Goal: Information Seeking & Learning: Learn about a topic

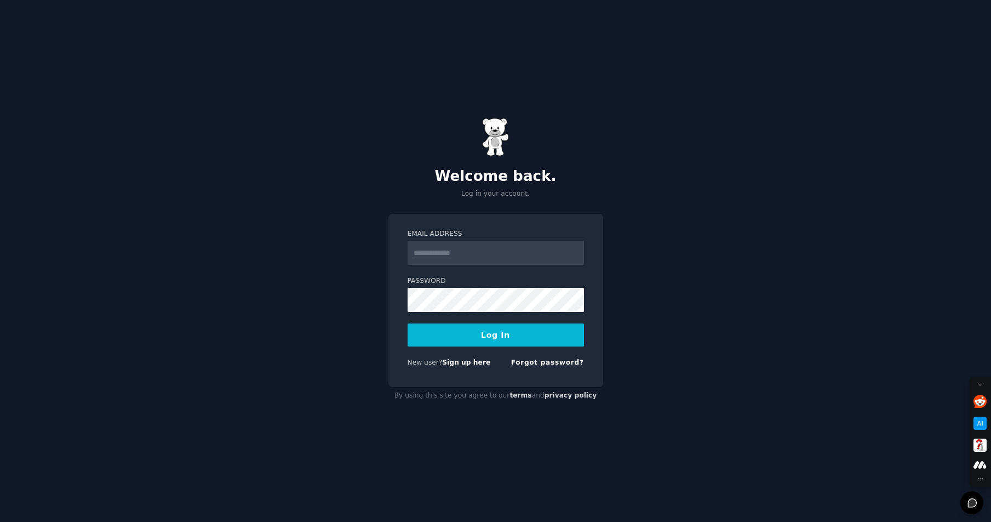
click at [482, 253] on input "Email Address" at bounding box center [496, 253] width 176 height 24
type input "**********"
click at [482, 339] on button "Log In" at bounding box center [496, 334] width 176 height 23
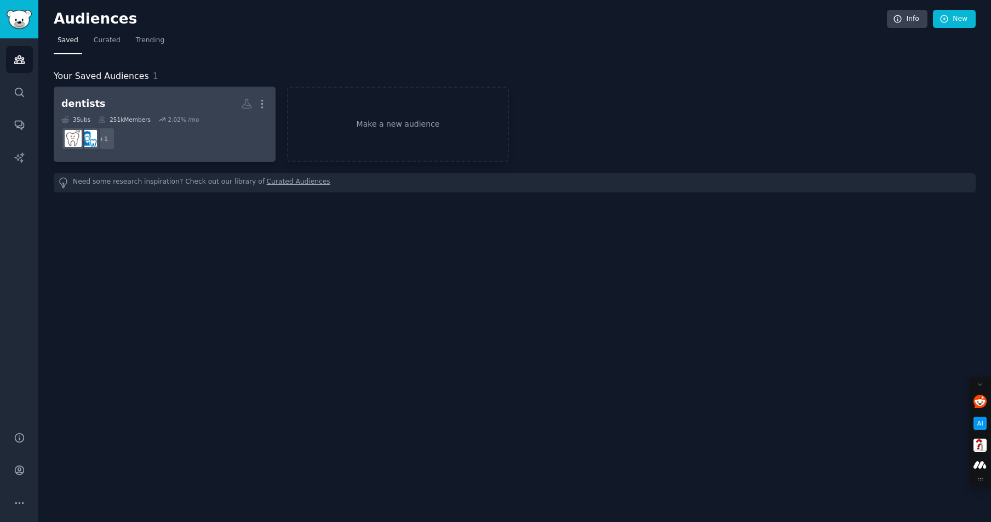
click at [189, 134] on dd "r/Dentists + 1" at bounding box center [164, 138] width 207 height 31
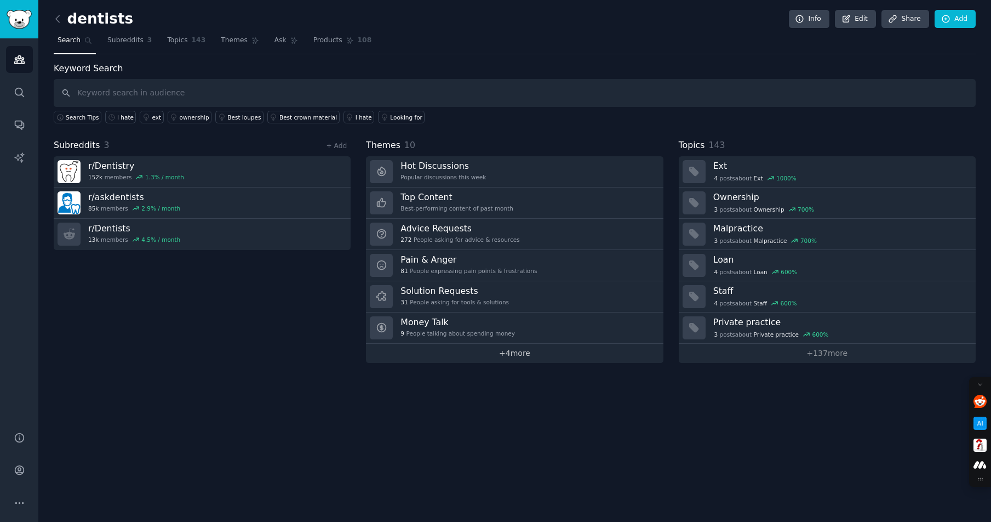
click at [518, 357] on link "+ 4 more" at bounding box center [514, 353] width 297 height 19
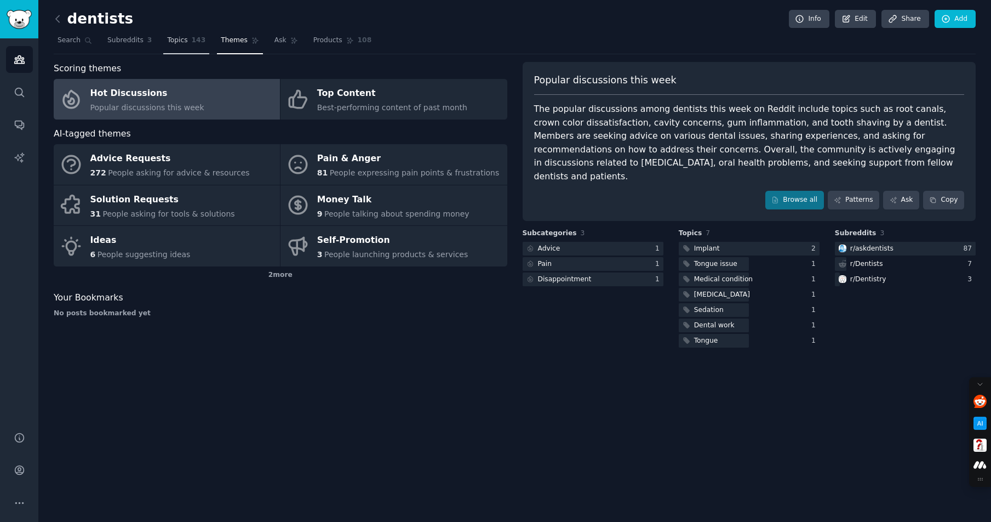
click at [182, 37] on span "Topics" at bounding box center [177, 41] width 20 height 10
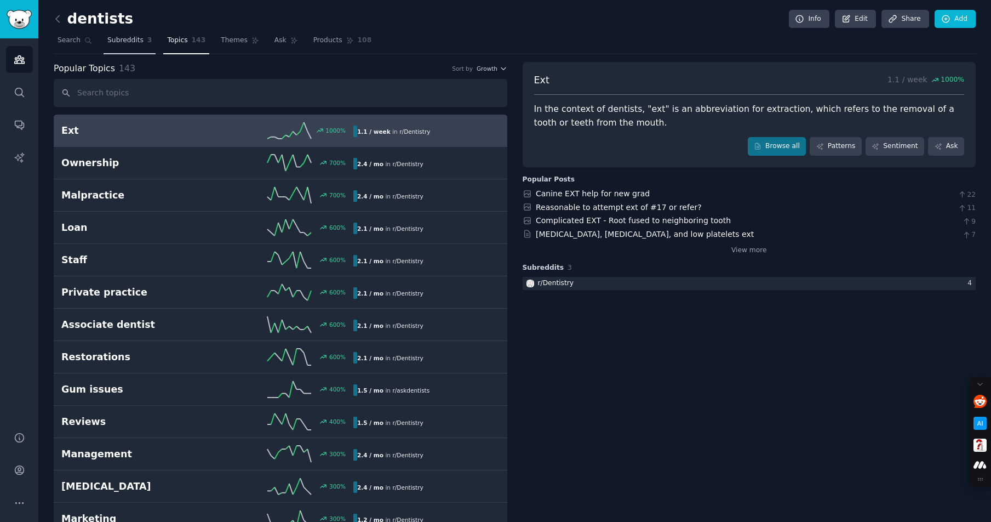
click at [142, 39] on link "Subreddits 3" at bounding box center [130, 43] width 52 height 22
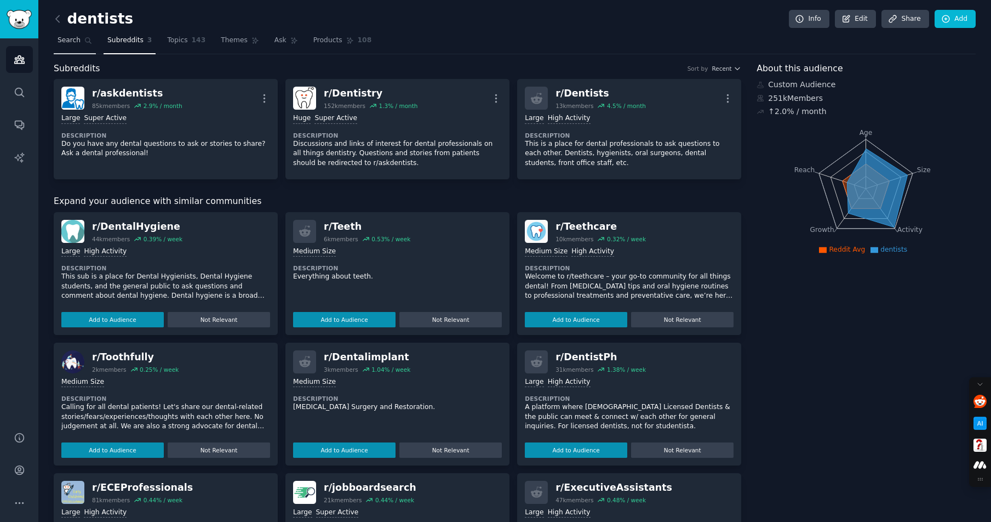
click at [73, 43] on span "Search" at bounding box center [69, 41] width 23 height 10
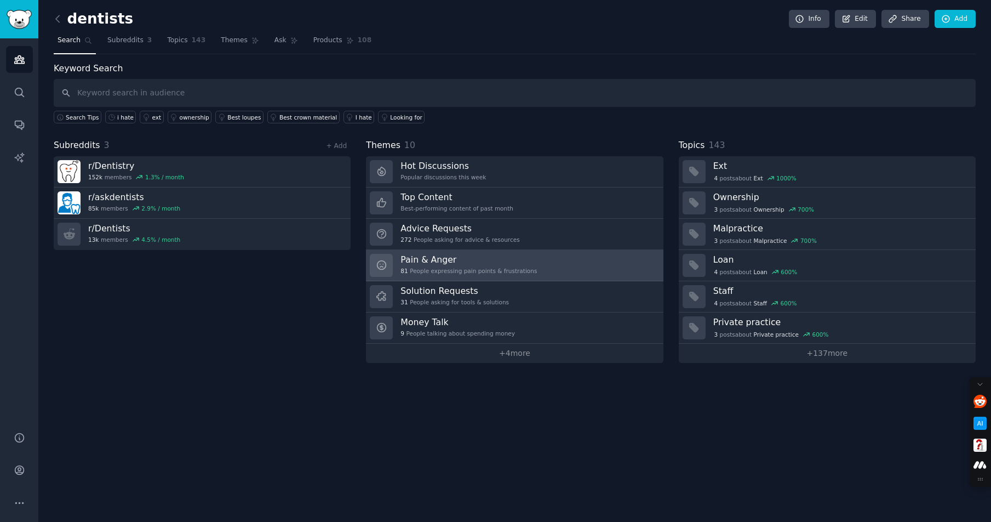
click at [444, 265] on h3 "Pain & Anger" at bounding box center [469, 260] width 136 height 12
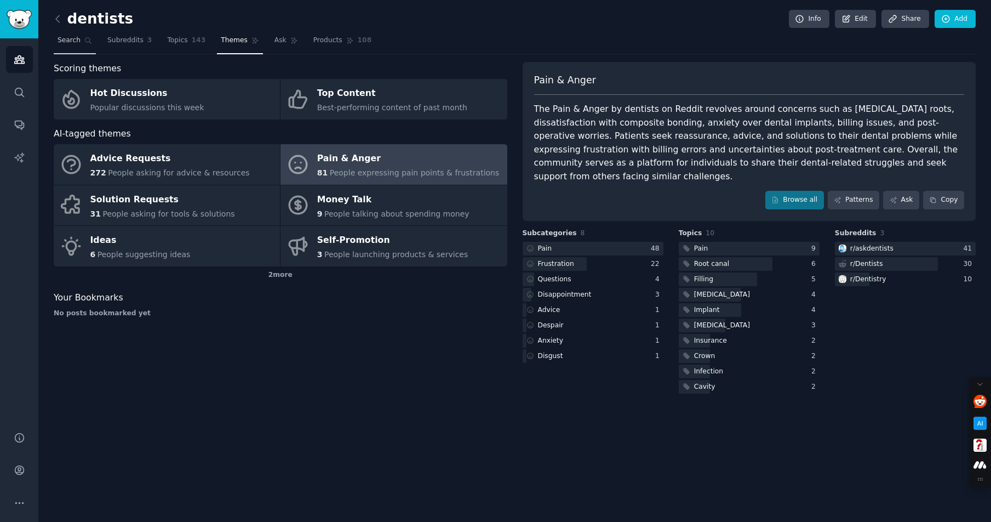
click at [74, 42] on span "Search" at bounding box center [69, 41] width 23 height 10
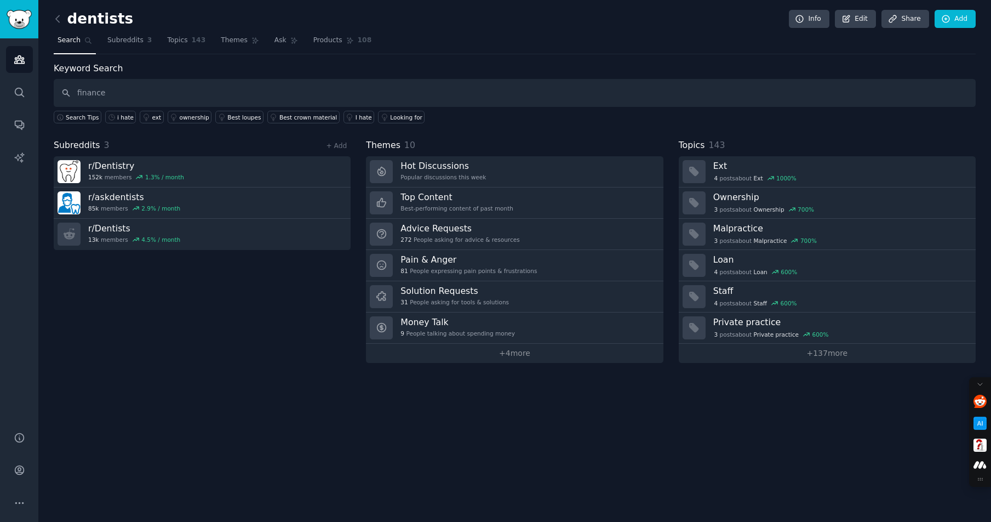
type input "finance"
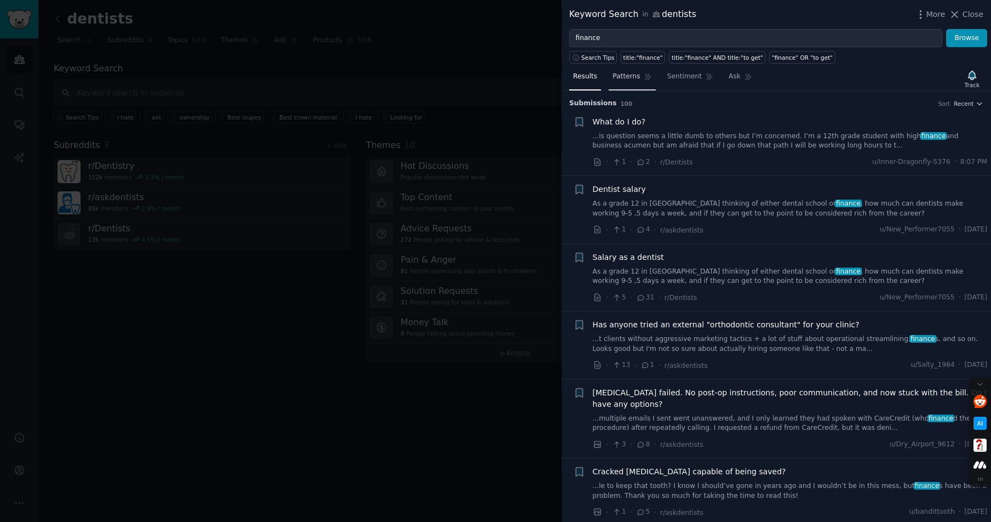
click at [626, 79] on span "Patterns" at bounding box center [626, 77] width 27 height 10
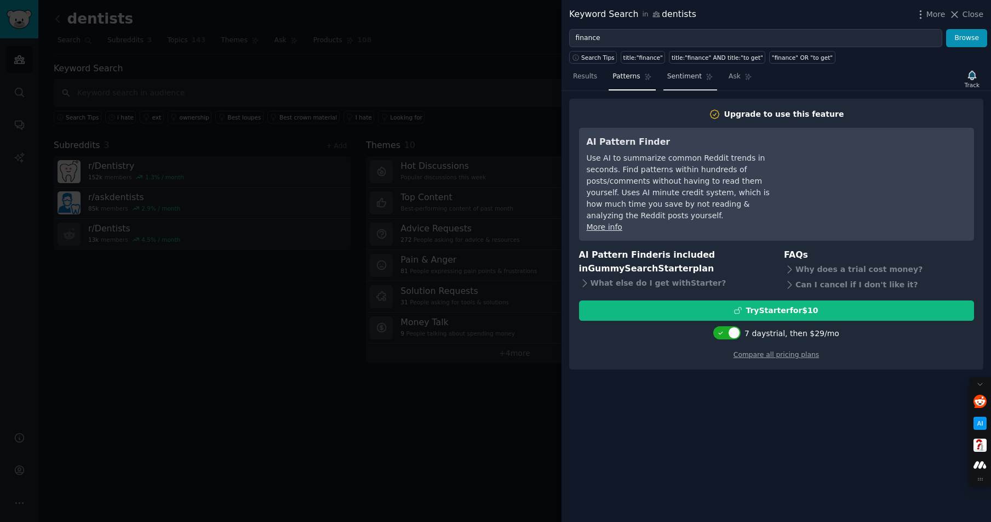
click at [679, 77] on span "Sentiment" at bounding box center [684, 77] width 35 height 10
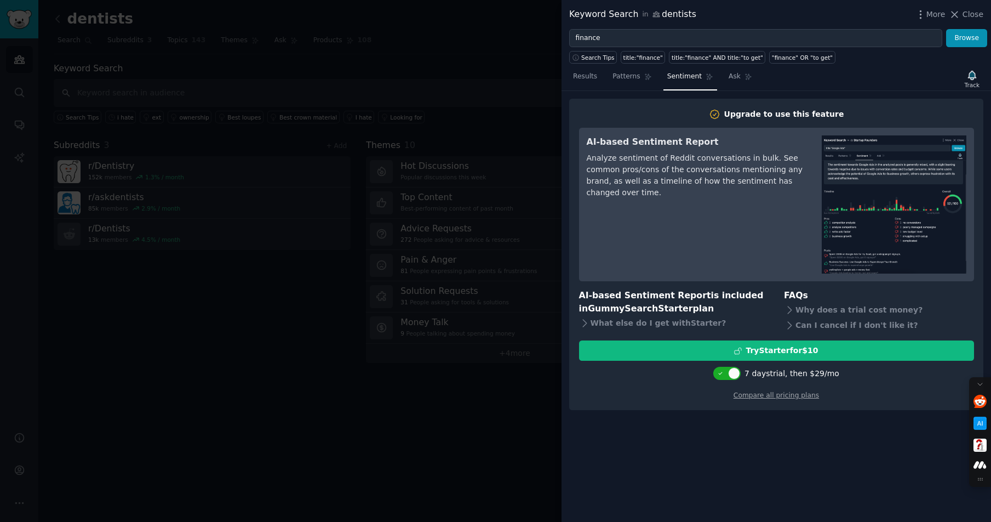
click at [513, 407] on div at bounding box center [495, 261] width 991 height 522
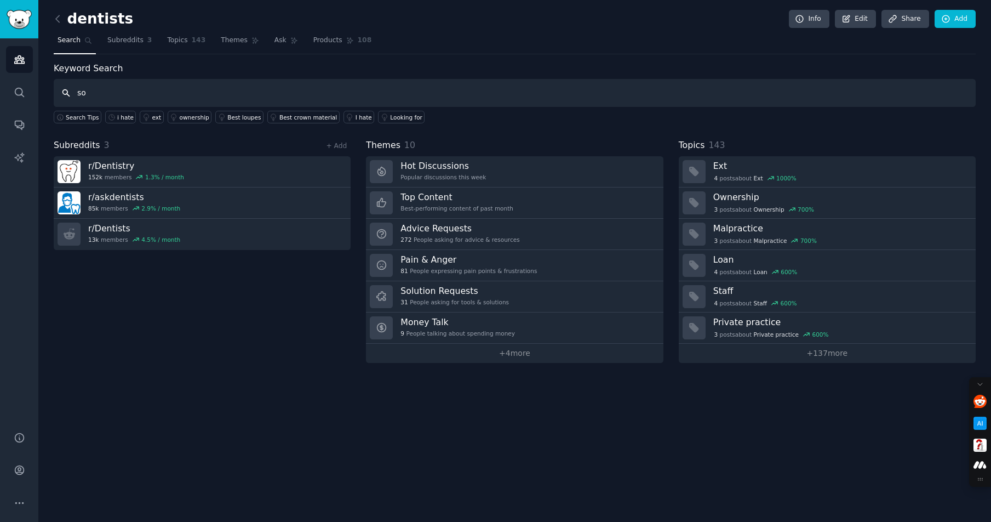
type input "s"
type input "GTM"
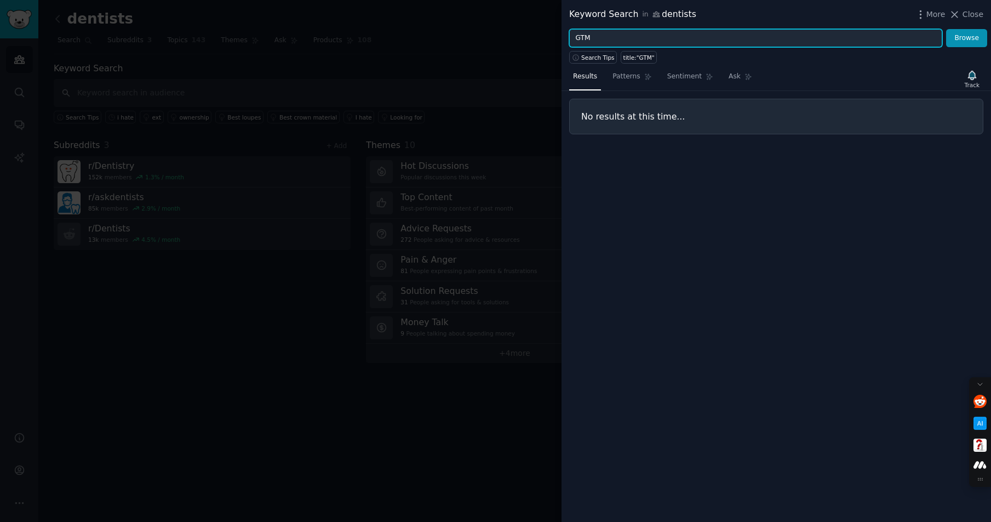
drag, startPoint x: 573, startPoint y: 34, endPoint x: 559, endPoint y: 35, distance: 13.2
click at [559, 35] on div "Keyword Search in dentists More Close GTM Browse Search Tips title:"GTM" Result…" at bounding box center [495, 261] width 991 height 522
type input "d"
type input "saas"
click at [946, 29] on button "Browse" at bounding box center [966, 38] width 41 height 19
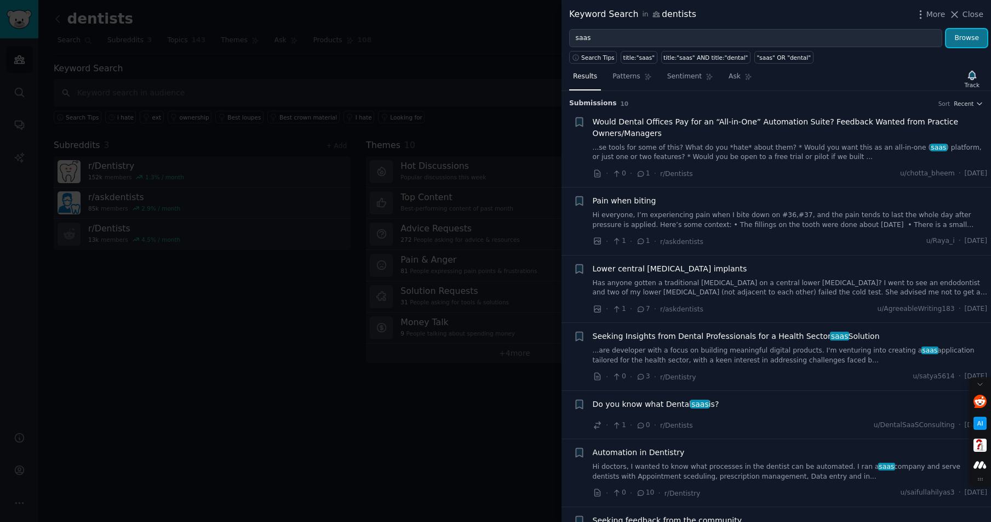
click at [956, 40] on button "Browse" at bounding box center [966, 38] width 41 height 19
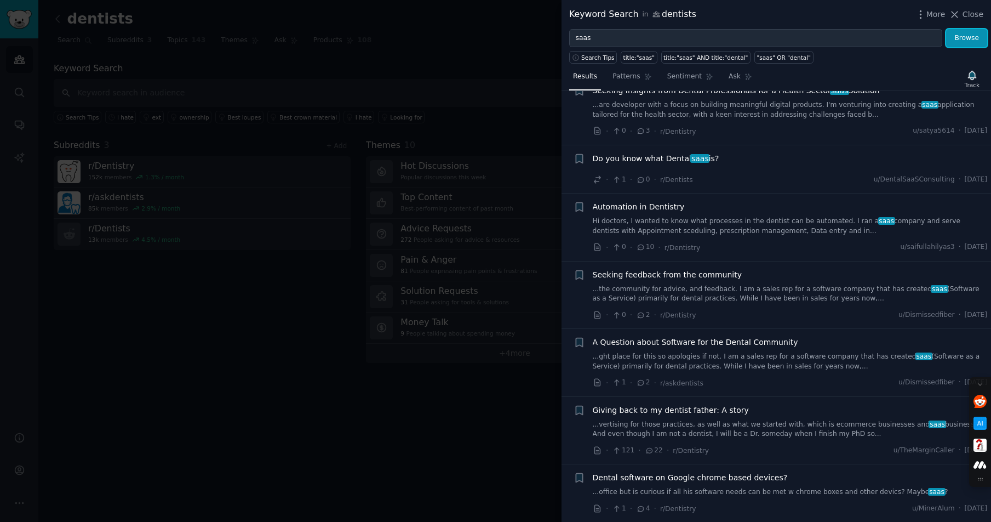
scroll to position [246, 0]
click at [973, 15] on span "Close" at bounding box center [973, 15] width 21 height 12
